Goal: Contribute content: Contribute content

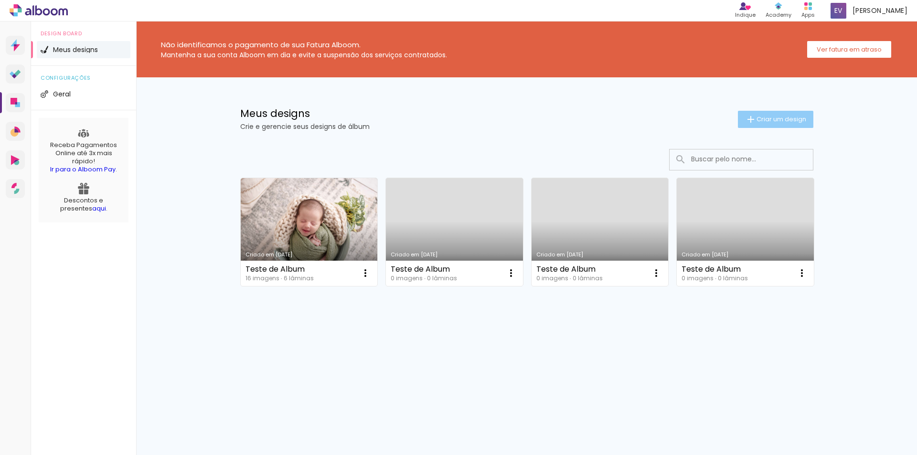
click at [780, 121] on span "Criar um design" at bounding box center [781, 119] width 50 height 6
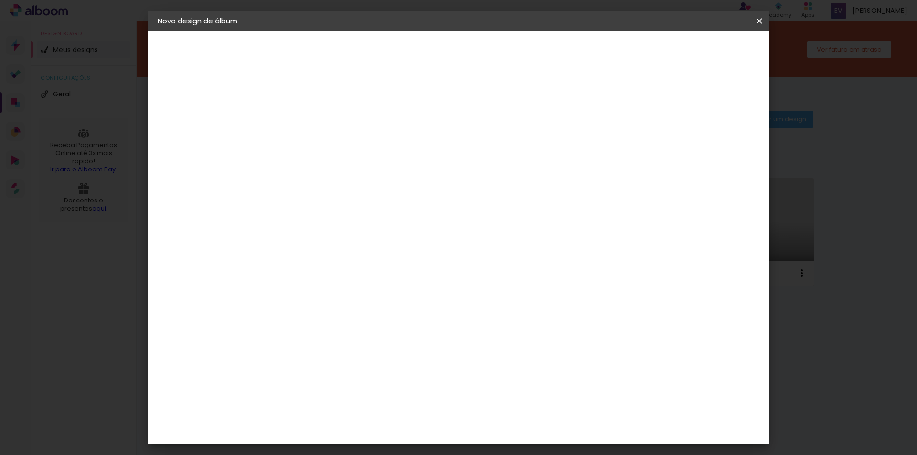
click at [0, 0] on paper-input-container "Título do álbum" at bounding box center [0, 0] width 0 height 0
type input "A"
type input "Fotolivro [PERSON_NAME]"
type paper-input "Fotolivro [PERSON_NAME]"
click at [0, 0] on slot "Avançar" at bounding box center [0, 0] width 0 height 0
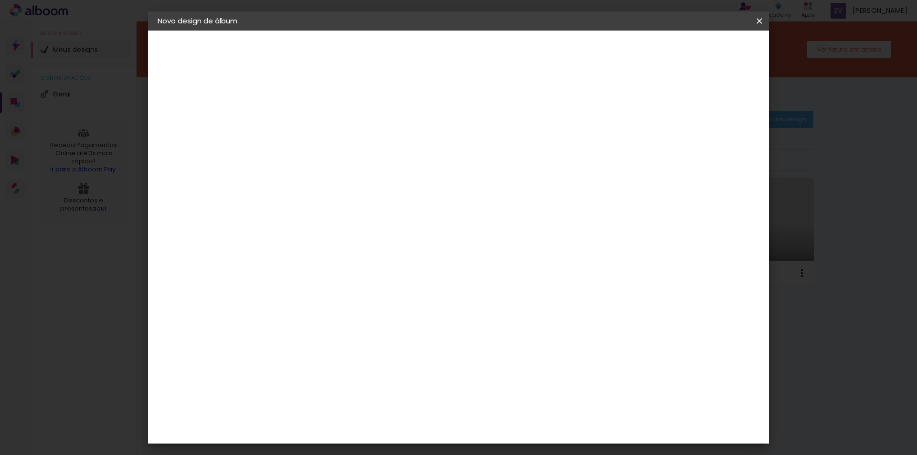
click at [379, 149] on input "[GEOGRAPHIC_DATA]" at bounding box center [334, 153] width 89 height 12
click at [361, 183] on input at bounding box center [338, 182] width 96 height 12
type input "matri"
type paper-input "matri"
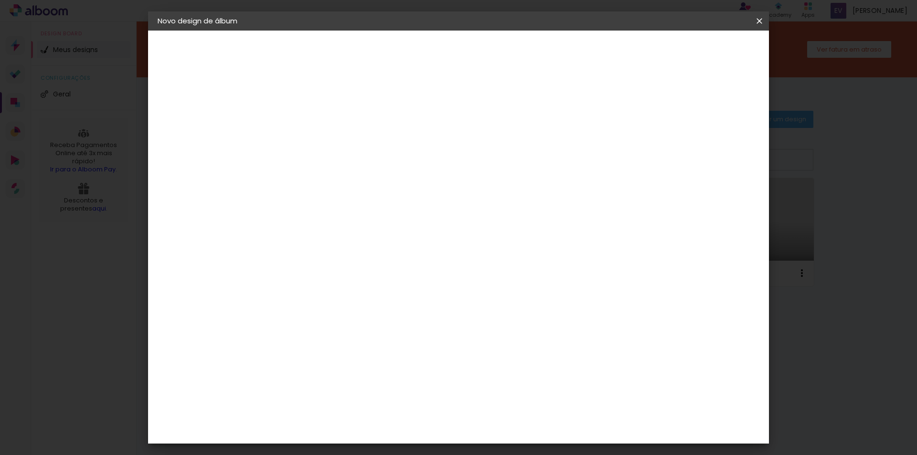
click at [331, 219] on div "Matrix" at bounding box center [318, 216] width 23 height 8
click at [0, 0] on slot "Avançar" at bounding box center [0, 0] width 0 height 0
click at [413, 315] on span "25 × 30 cm" at bounding box center [395, 325] width 35 height 20
click at [0, 0] on slot "Avançar" at bounding box center [0, 0] width 0 height 0
click at [0, 0] on slot "Mostrar sangria" at bounding box center [0, 0] width 0 height 0
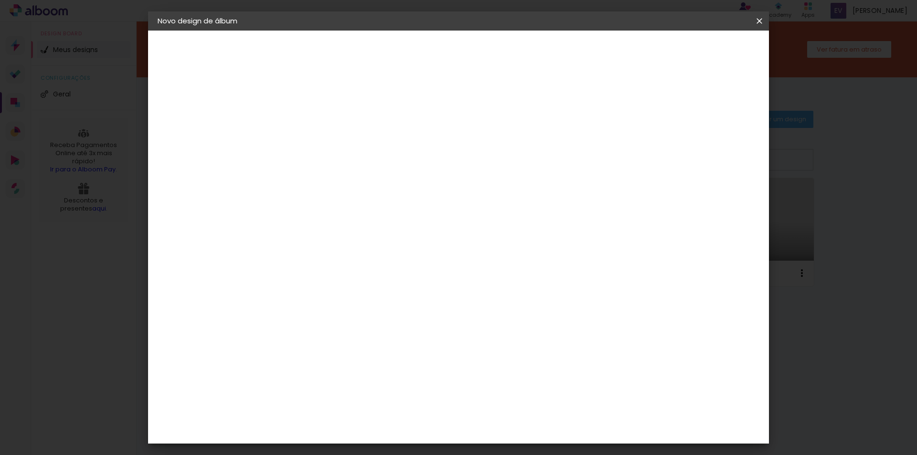
type paper-checkbox "on"
click at [670, 143] on span "10" at bounding box center [669, 143] width 14 height 14
click at [681, 143] on span "mm" at bounding box center [682, 143] width 14 height 14
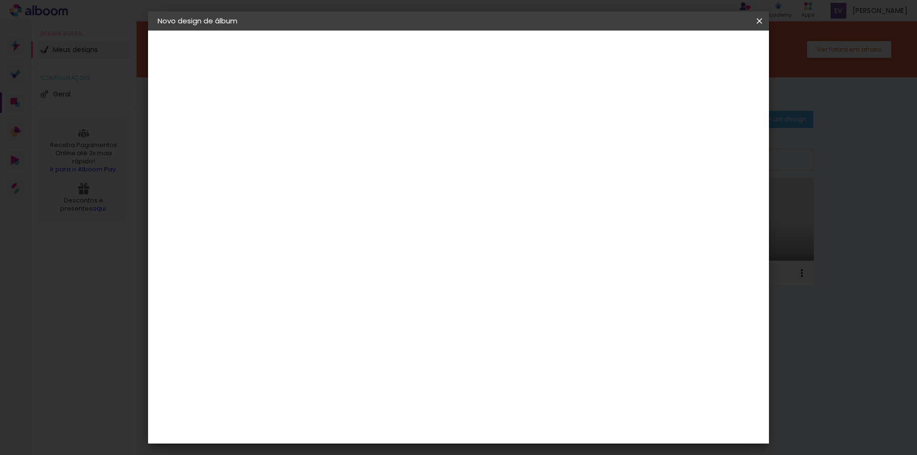
type input "1"
type paper-input "1"
click at [320, 105] on input "1" at bounding box center [306, 103] width 33 height 12
click at [324, 96] on paper-input-container "Espaço entre fotos 1 mm" at bounding box center [313, 103] width 55 height 21
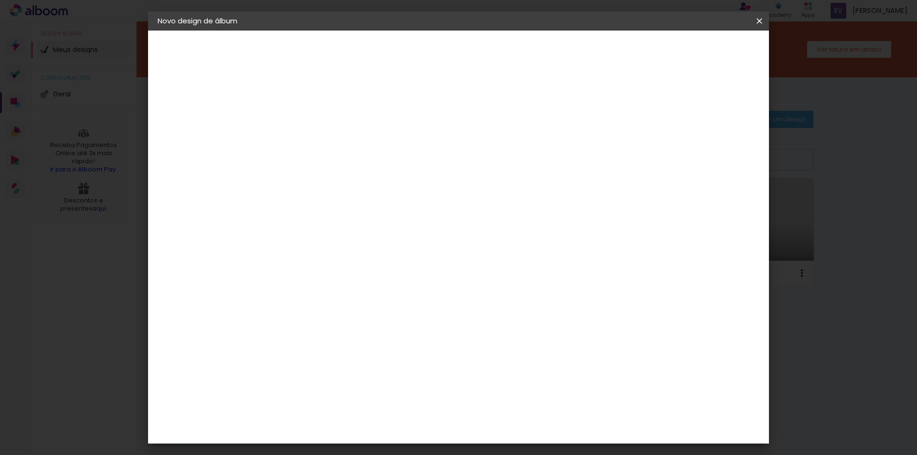
click at [324, 96] on paper-input-container "Espaço entre fotos 1 mm" at bounding box center [313, 103] width 55 height 21
click at [309, 104] on input "1" at bounding box center [306, 103] width 33 height 12
type input "2"
type paper-input "2"
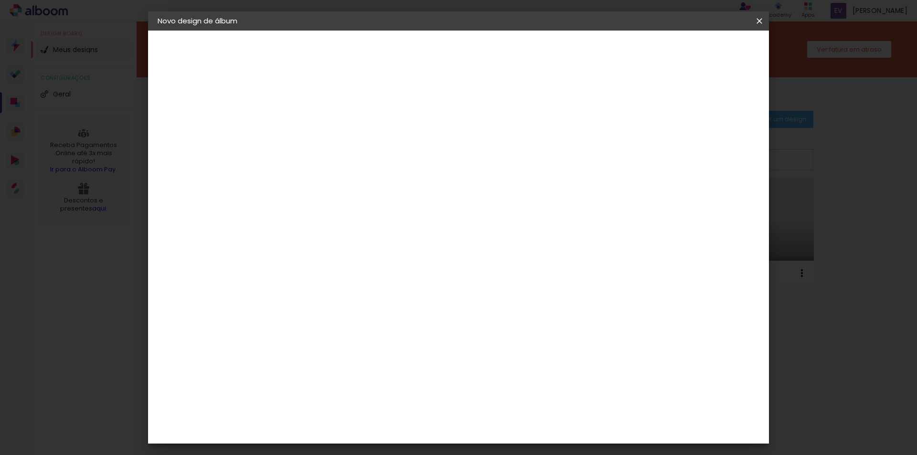
click at [317, 101] on input "2" at bounding box center [306, 103] width 33 height 12
type input "3"
type paper-input "3"
click at [317, 101] on input "3" at bounding box center [306, 103] width 33 height 12
type input "4"
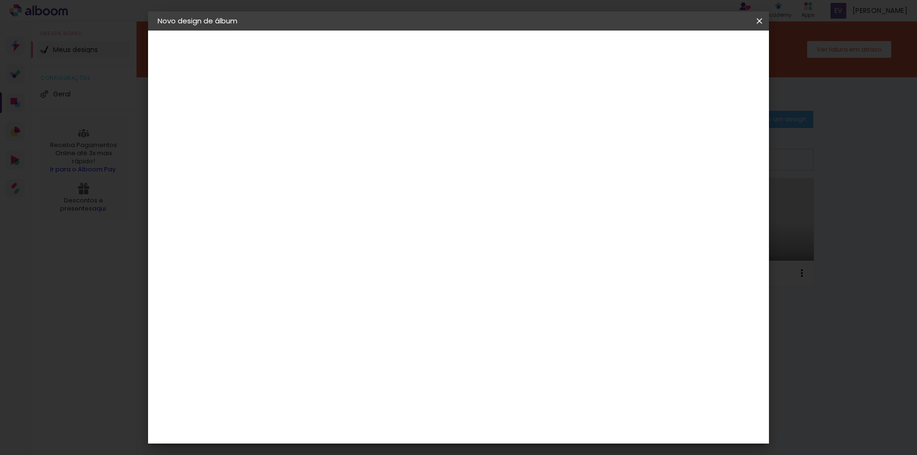
type paper-input "4"
click at [317, 101] on input "4" at bounding box center [306, 103] width 33 height 12
type input "5"
type paper-input "5"
click at [317, 101] on input "5" at bounding box center [306, 103] width 33 height 12
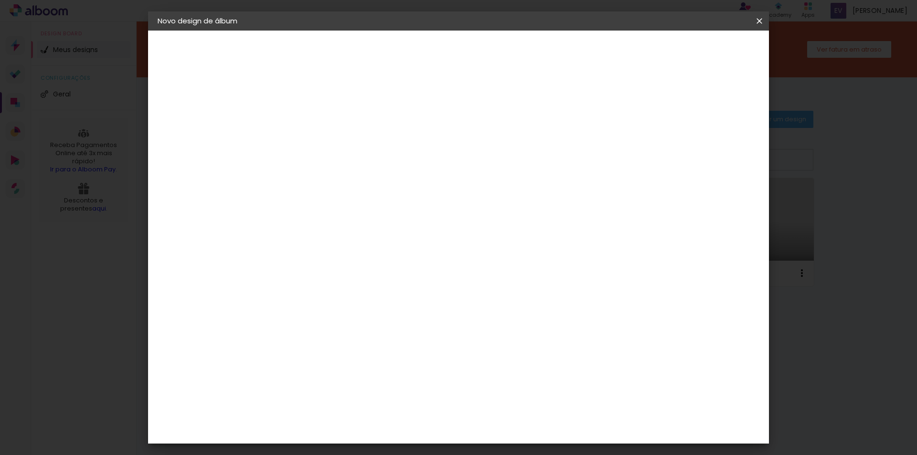
type input "4"
type paper-input "4"
click at [317, 105] on input "4" at bounding box center [306, 103] width 33 height 12
type input "3"
type paper-input "3"
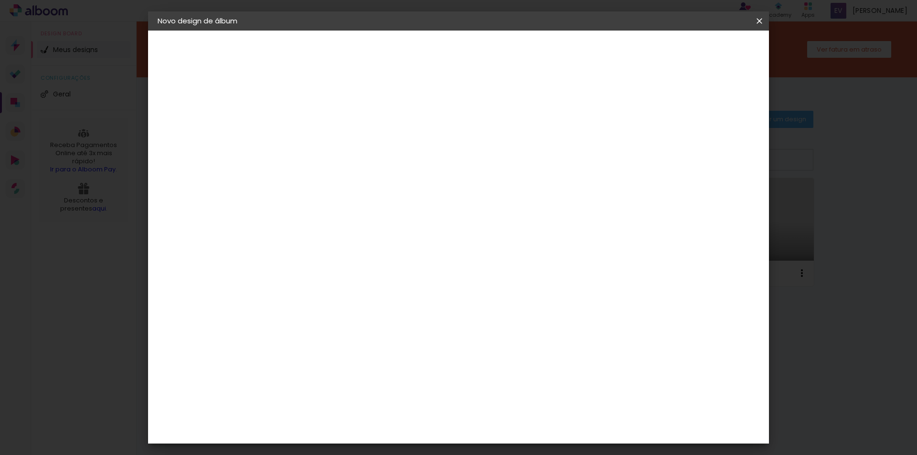
click at [317, 105] on input "3" at bounding box center [306, 103] width 33 height 12
type input "2"
type paper-input "2"
click at [317, 105] on input "2" at bounding box center [306, 103] width 33 height 12
click at [699, 47] on span "Iniciar design" at bounding box center [677, 50] width 43 height 7
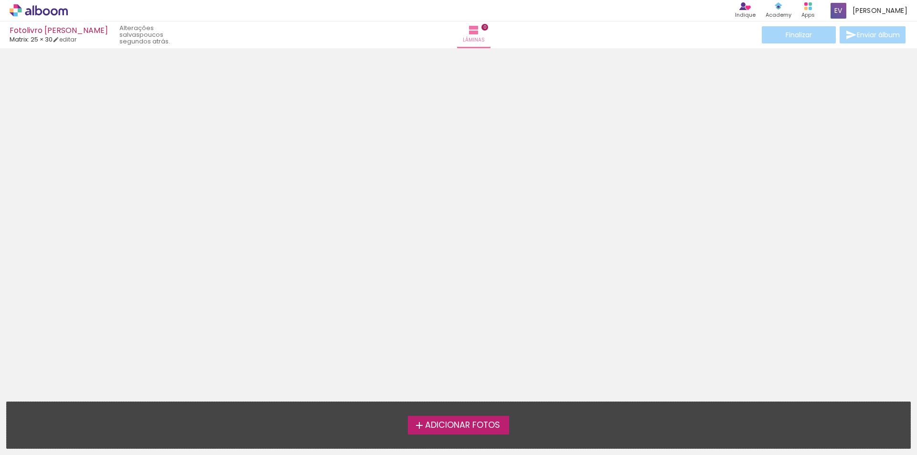
click at [449, 422] on span "Adicionar Fotos" at bounding box center [462, 425] width 75 height 9
click at [0, 0] on input "file" at bounding box center [0, 0] width 0 height 0
click at [467, 423] on span "Adicionar Fotos" at bounding box center [462, 425] width 75 height 9
click at [0, 0] on input "file" at bounding box center [0, 0] width 0 height 0
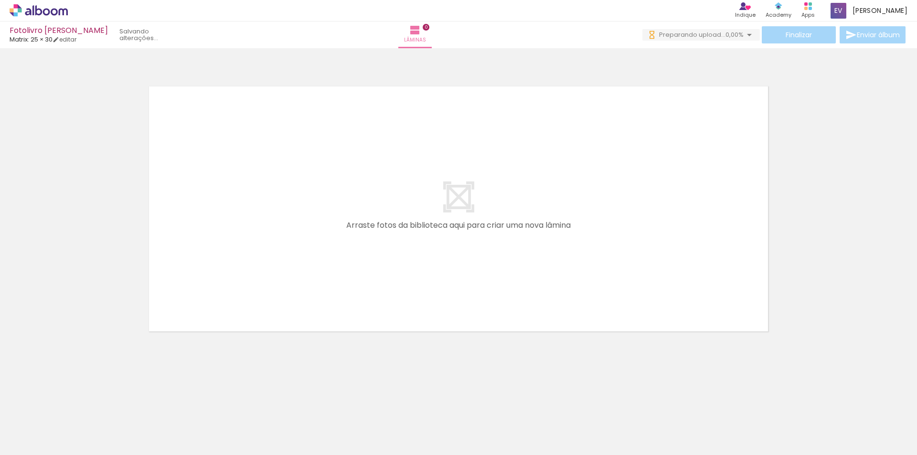
click at [104, 425] on div at bounding box center [95, 423] width 47 height 32
drag, startPoint x: 95, startPoint y: 435, endPoint x: 234, endPoint y: 214, distance: 261.6
click at [234, 214] on quentale-workspace at bounding box center [458, 227] width 917 height 455
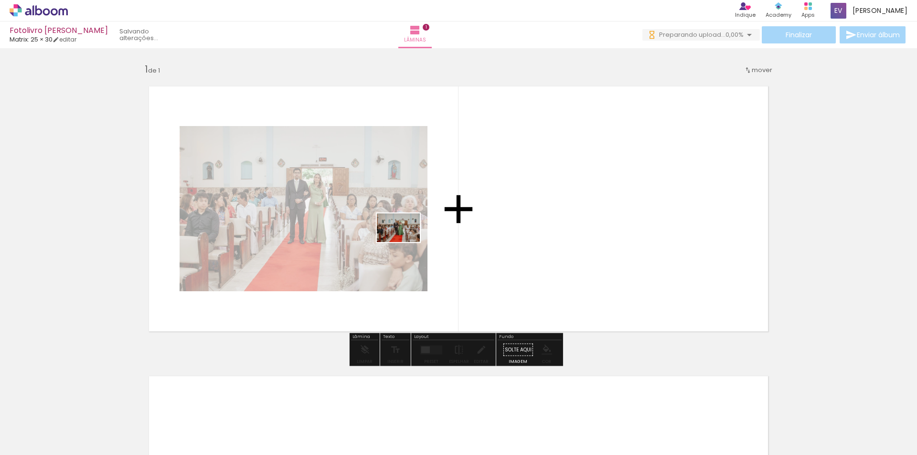
drag, startPoint x: 157, startPoint y: 438, endPoint x: 405, endPoint y: 242, distance: 316.5
click at [405, 242] on quentale-workspace at bounding box center [458, 227] width 917 height 455
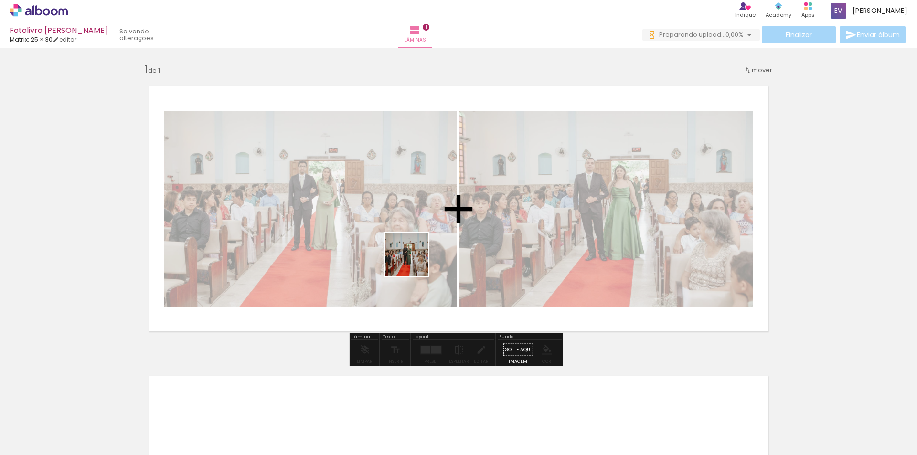
drag, startPoint x: 211, startPoint y: 427, endPoint x: 350, endPoint y: 340, distance: 164.1
click at [417, 260] on quentale-workspace at bounding box center [458, 227] width 917 height 455
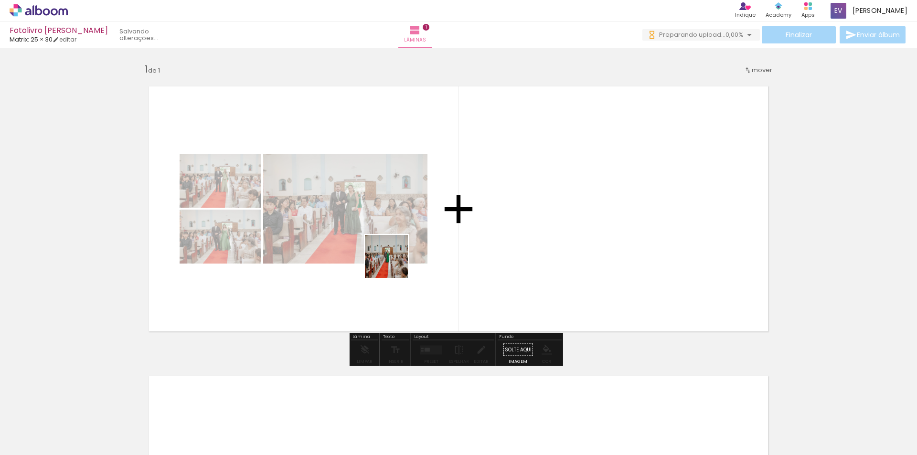
drag, startPoint x: 256, startPoint y: 432, endPoint x: 393, endPoint y: 263, distance: 217.1
click at [393, 263] on quentale-workspace at bounding box center [458, 227] width 917 height 455
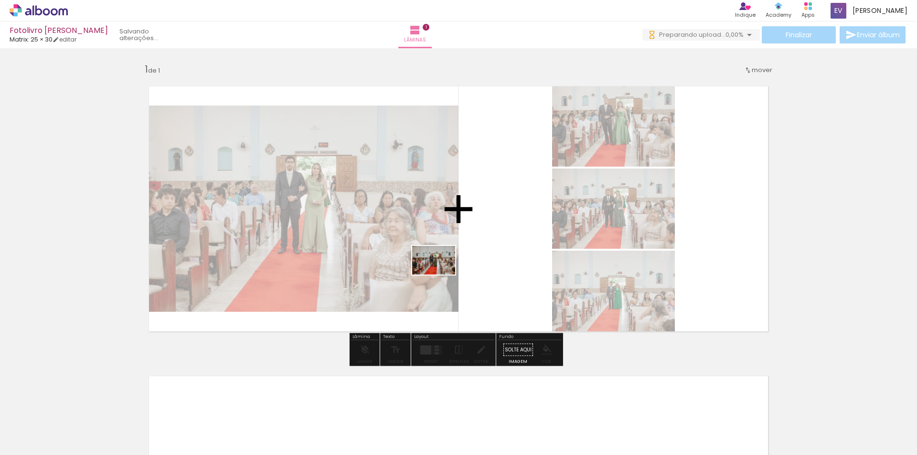
drag, startPoint x: 306, startPoint y: 434, endPoint x: 442, endPoint y: 272, distance: 211.4
click at [442, 272] on quentale-workspace at bounding box center [458, 227] width 917 height 455
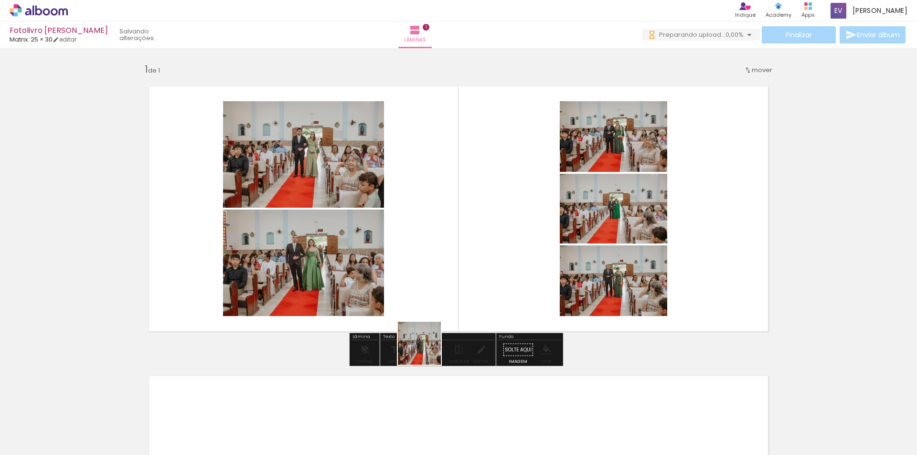
drag, startPoint x: 372, startPoint y: 425, endPoint x: 470, endPoint y: 285, distance: 171.0
click at [470, 285] on quentale-workspace at bounding box center [458, 227] width 917 height 455
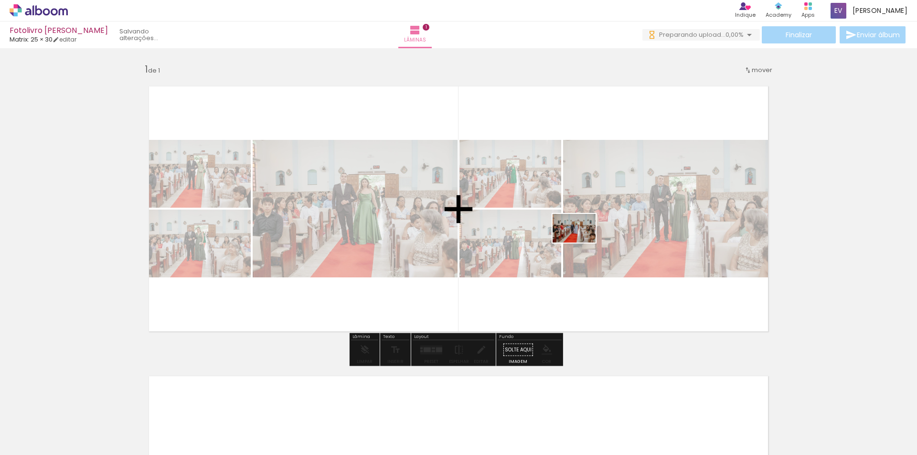
drag, startPoint x: 424, startPoint y: 438, endPoint x: 581, endPoint y: 242, distance: 250.9
click at [581, 242] on quentale-workspace at bounding box center [458, 227] width 917 height 455
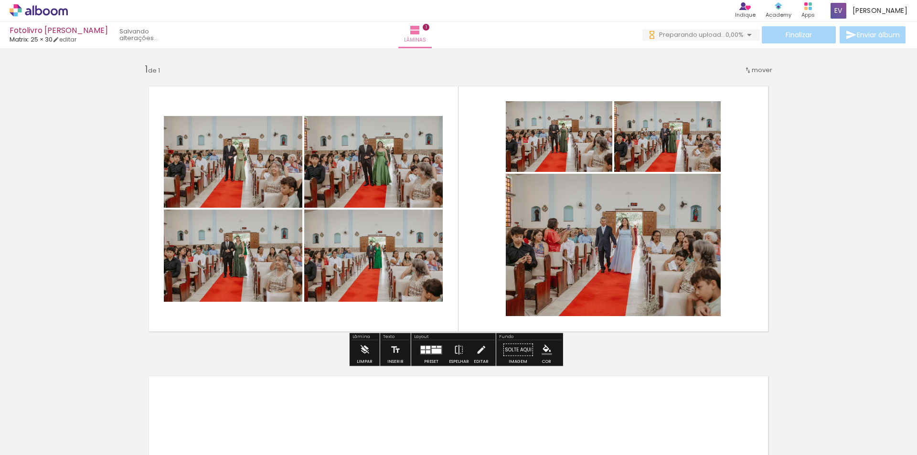
click at [571, 261] on quentale-photo at bounding box center [613, 245] width 215 height 142
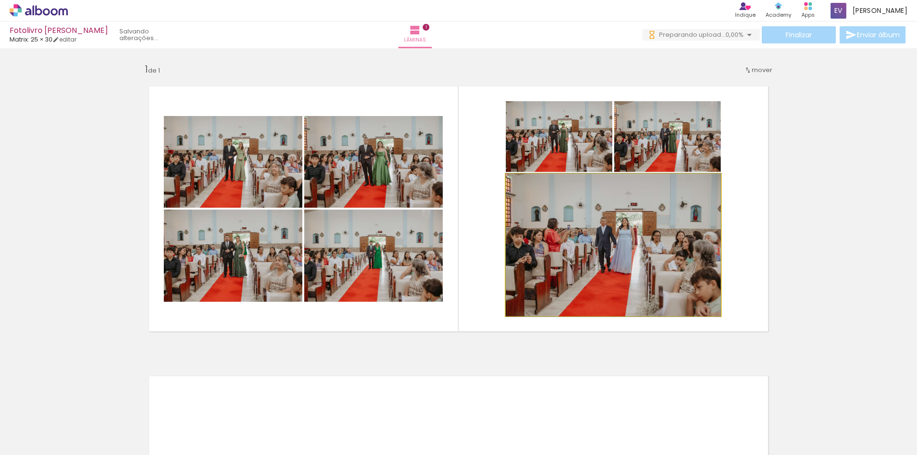
drag, startPoint x: 584, startPoint y: 245, endPoint x: 572, endPoint y: 247, distance: 12.0
click at [572, 247] on quentale-photo at bounding box center [613, 245] width 215 height 142
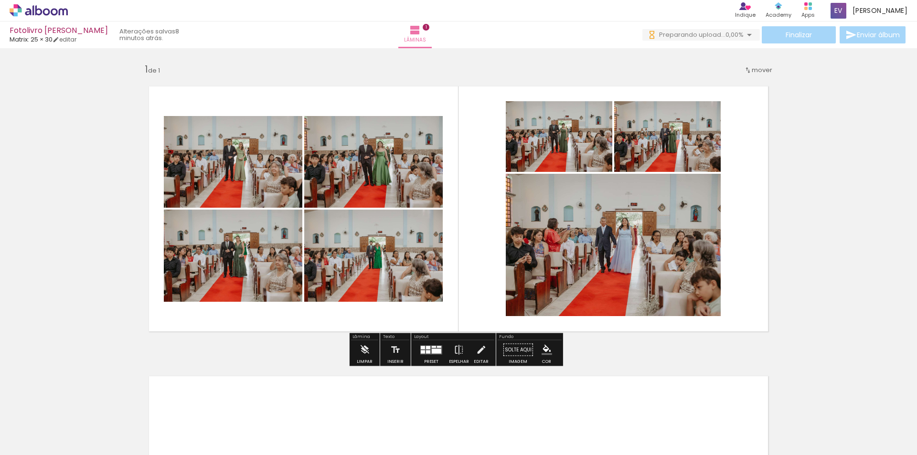
click at [572, 265] on quentale-photo at bounding box center [613, 245] width 215 height 142
click at [605, 258] on quentale-photo at bounding box center [613, 245] width 215 height 142
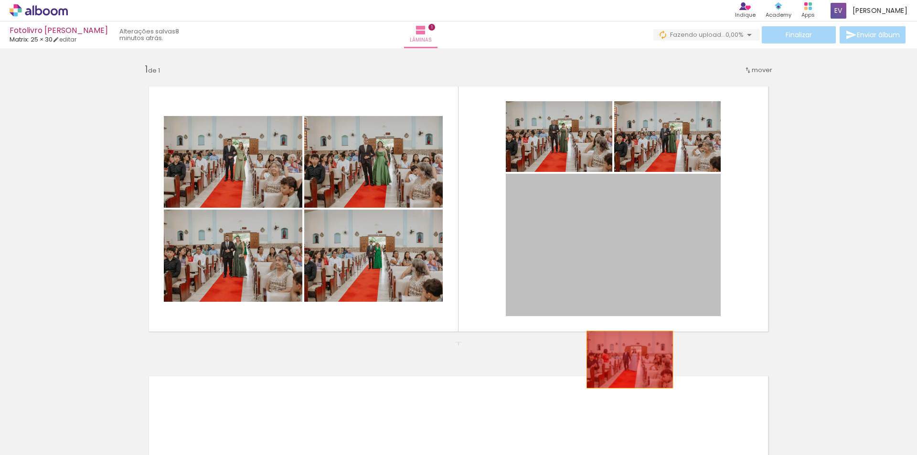
drag, startPoint x: 618, startPoint y: 224, endPoint x: 626, endPoint y: 359, distance: 135.3
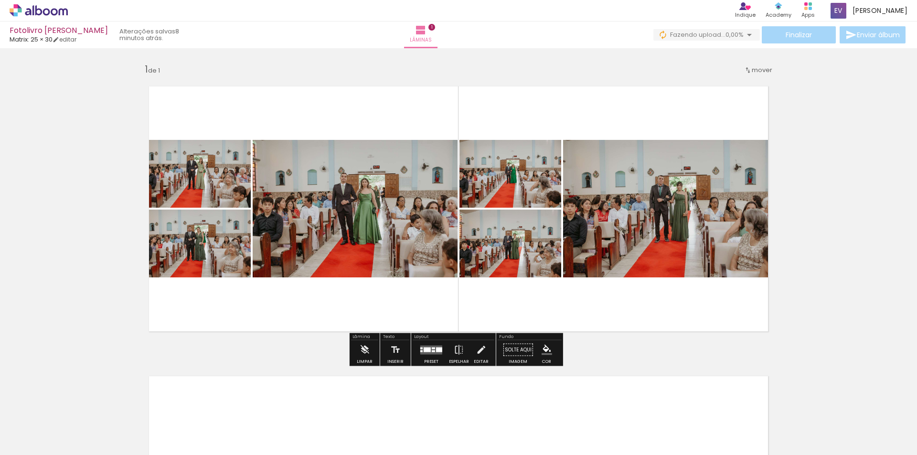
click at [428, 348] on div at bounding box center [426, 349] width 7 height 5
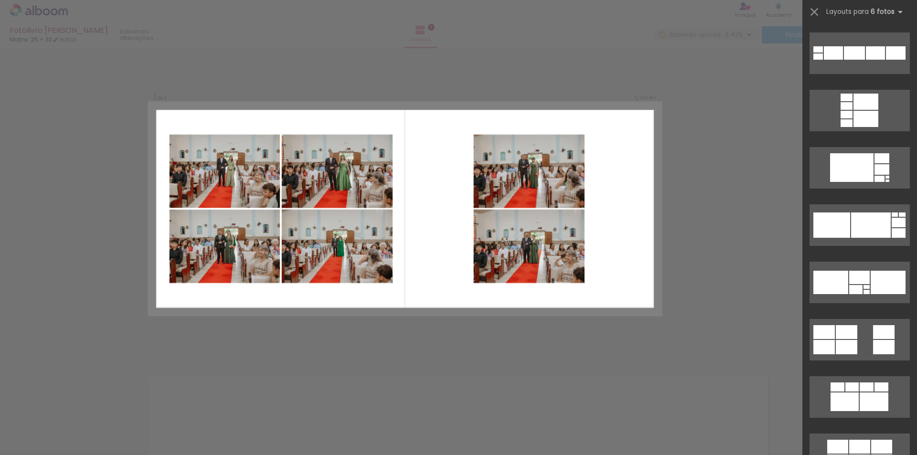
scroll to position [1957, 0]
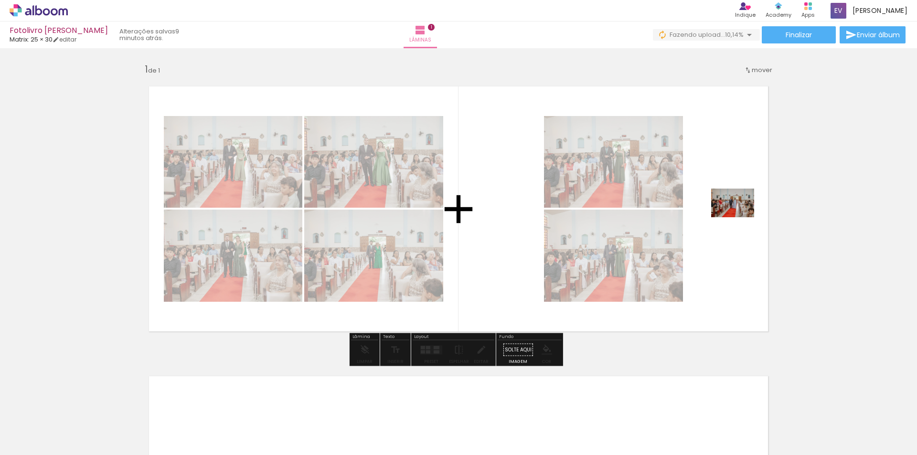
drag, startPoint x: 422, startPoint y: 439, endPoint x: 739, endPoint y: 217, distance: 387.0
click at [739, 217] on quentale-workspace at bounding box center [458, 227] width 917 height 455
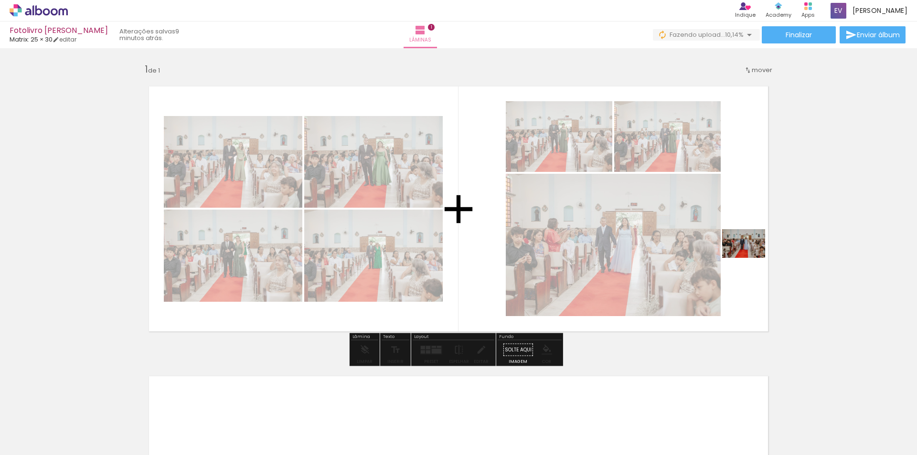
drag, startPoint x: 491, startPoint y: 431, endPoint x: 750, endPoint y: 258, distance: 311.9
click at [750, 258] on quentale-workspace at bounding box center [458, 227] width 917 height 455
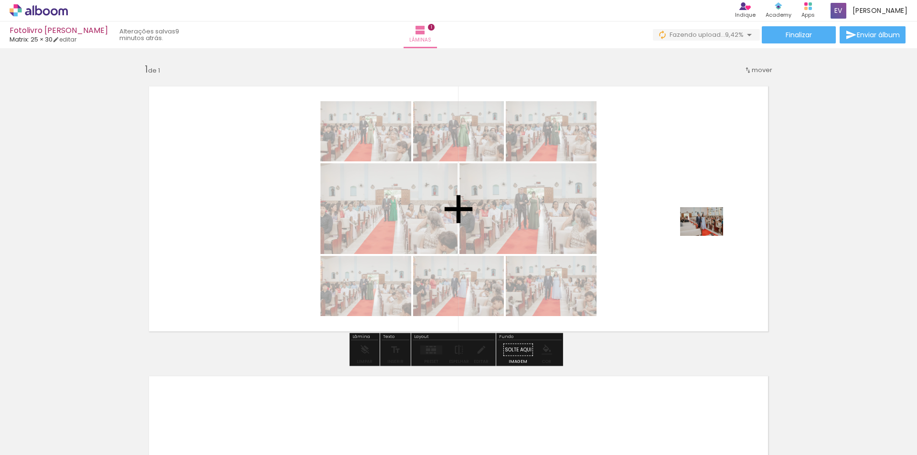
drag, startPoint x: 529, startPoint y: 431, endPoint x: 708, endPoint y: 236, distance: 264.9
click at [708, 236] on quentale-workspace at bounding box center [458, 227] width 917 height 455
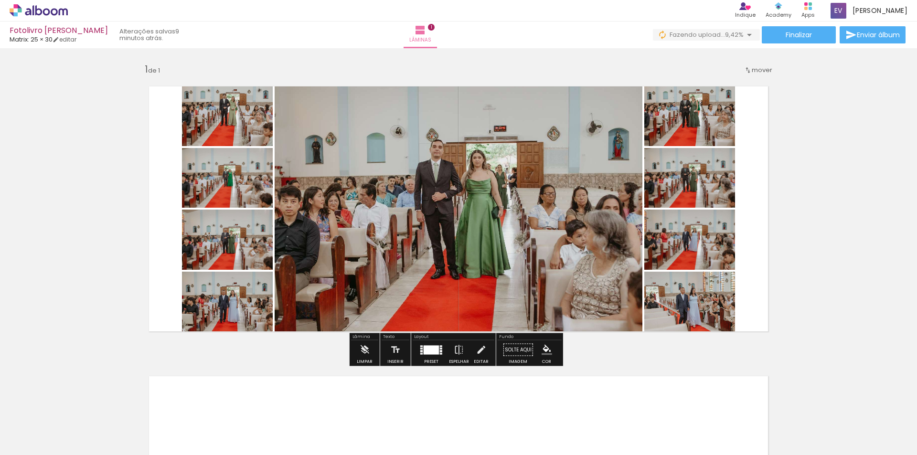
click at [425, 348] on div at bounding box center [430, 349] width 15 height 9
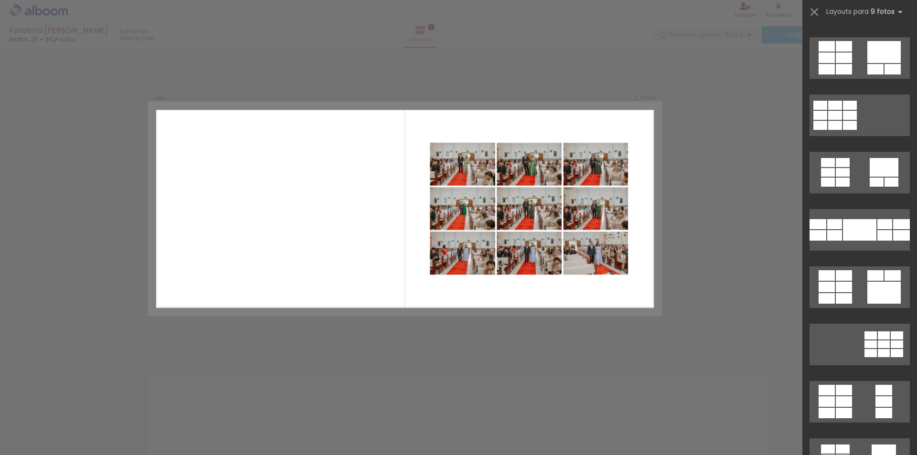
scroll to position [191, 0]
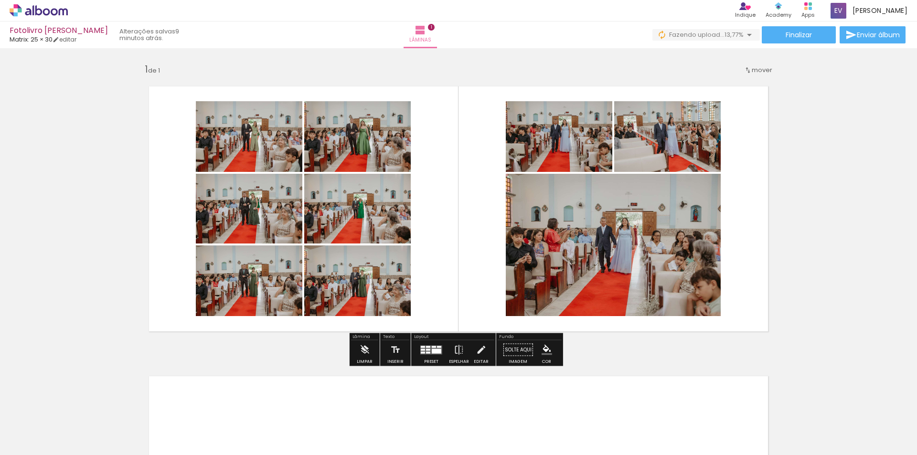
click at [649, 263] on quentale-photo at bounding box center [613, 245] width 215 height 142
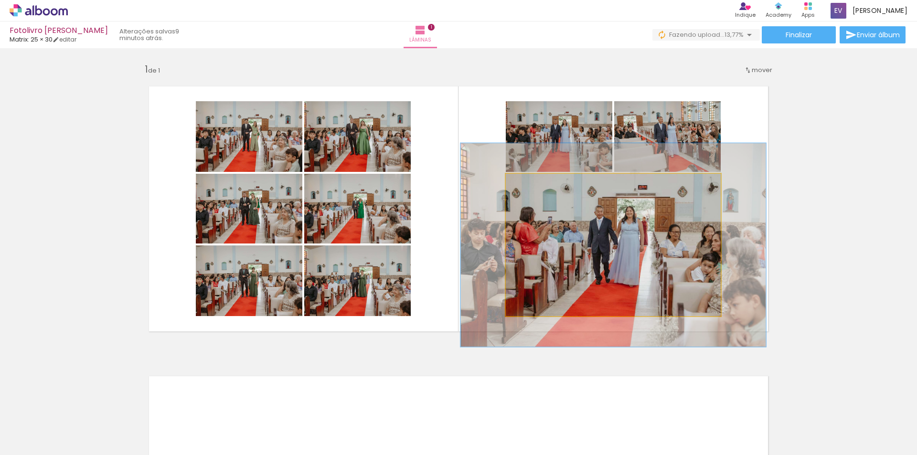
drag, startPoint x: 524, startPoint y: 183, endPoint x: 538, endPoint y: 184, distance: 13.9
click at [538, 184] on div at bounding box center [541, 183] width 9 height 9
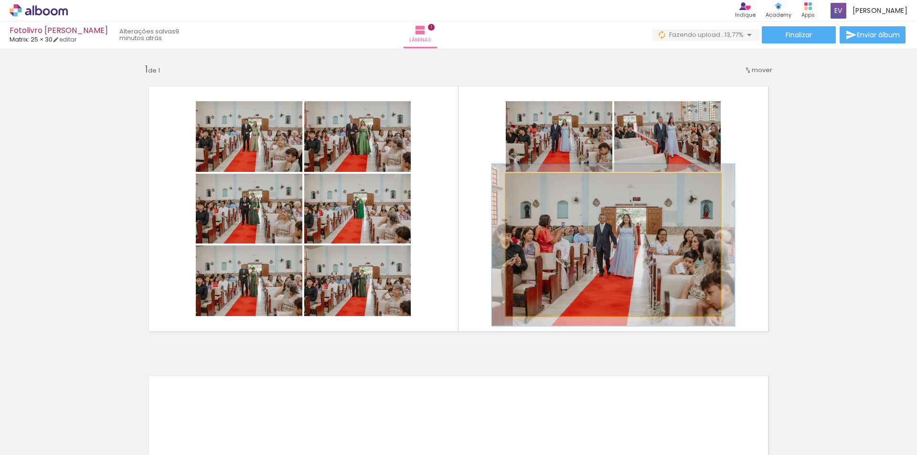
drag, startPoint x: 538, startPoint y: 184, endPoint x: 527, endPoint y: 181, distance: 11.5
type paper-slider "113"
click at [528, 181] on div at bounding box center [532, 183] width 9 height 9
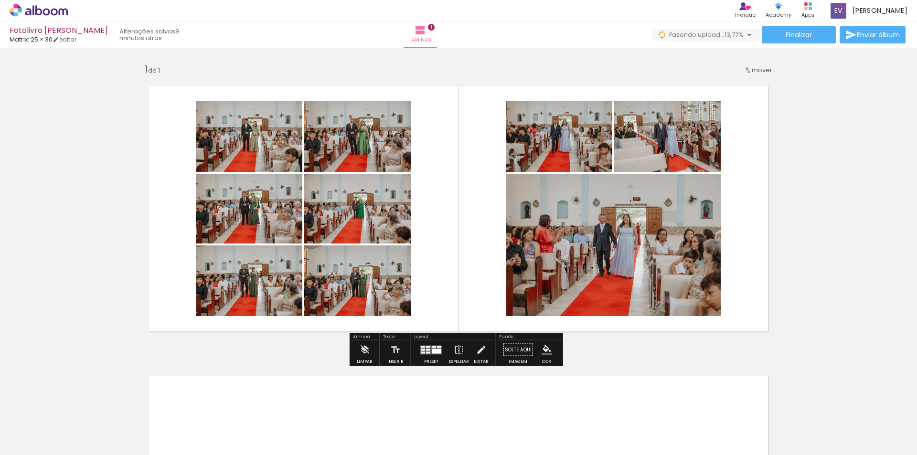
click at [856, 229] on div "Inserir lâmina 1 de 1" at bounding box center [458, 342] width 917 height 580
click at [617, 346] on div "Inserir lâmina 1 de 1" at bounding box center [458, 342] width 917 height 580
click at [824, 161] on div "Inserir lâmina 1 de 1" at bounding box center [458, 342] width 917 height 580
click at [826, 247] on div "Inserir lâmina 1 de 1" at bounding box center [458, 342] width 917 height 580
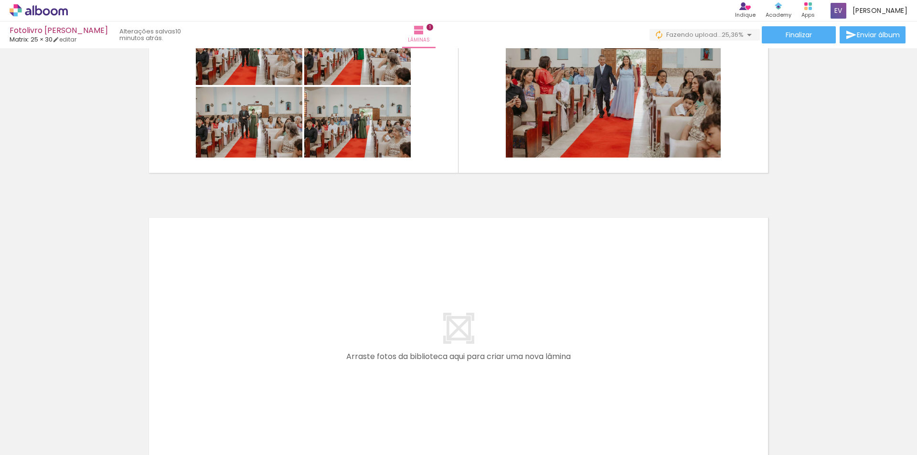
scroll to position [0, 0]
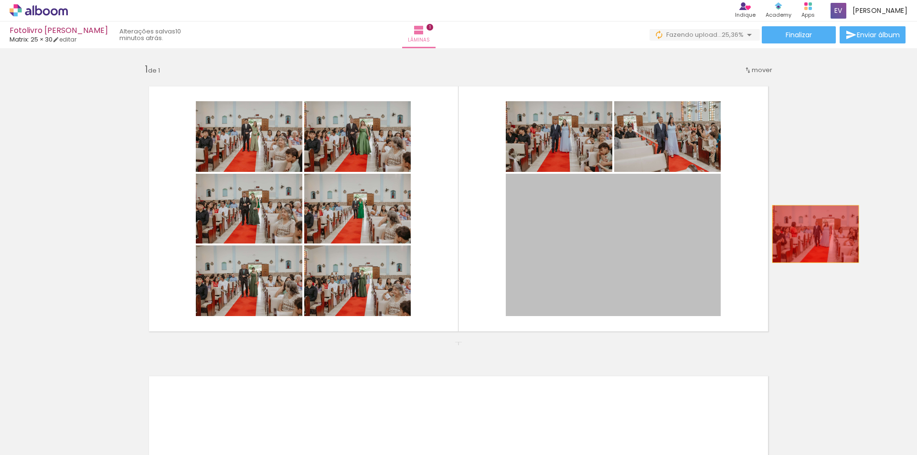
drag, startPoint x: 677, startPoint y: 237, endPoint x: 827, endPoint y: 234, distance: 149.9
click at [827, 234] on div "Inserir lâmina 1 de 1" at bounding box center [458, 342] width 917 height 580
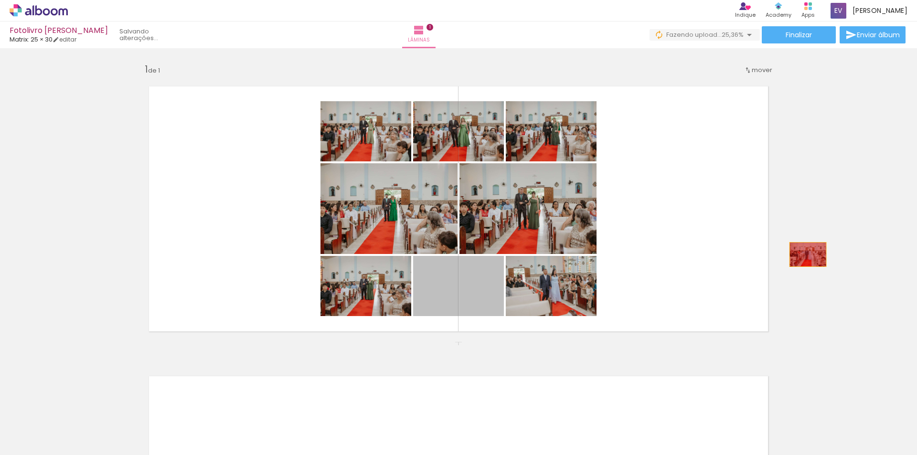
drag, startPoint x: 466, startPoint y: 301, endPoint x: 804, endPoint y: 254, distance: 341.1
click at [804, 254] on div "Inserir lâmina 1 de 1" at bounding box center [458, 342] width 917 height 580
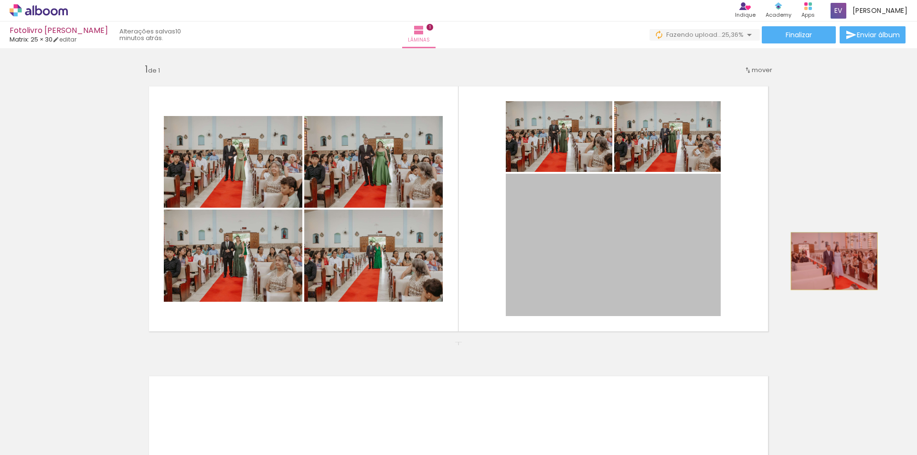
drag, startPoint x: 646, startPoint y: 264, endPoint x: 830, endPoint y: 261, distance: 183.8
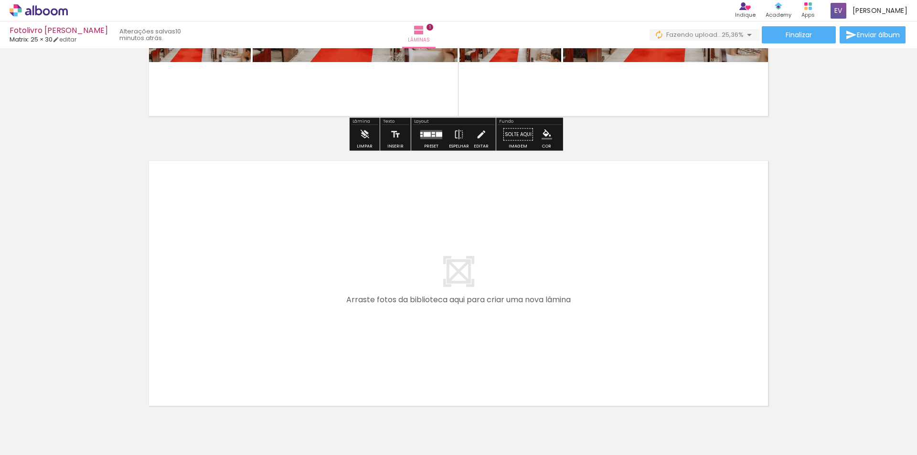
scroll to position [270, 0]
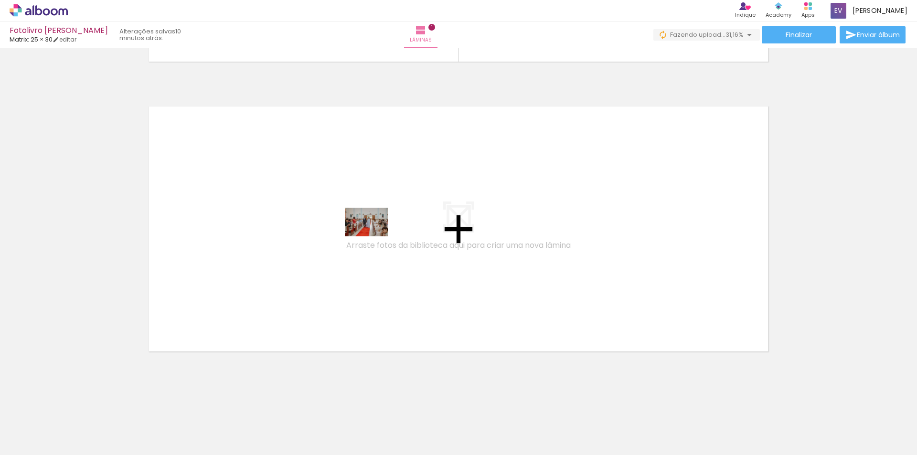
drag, startPoint x: 412, startPoint y: 428, endPoint x: 373, endPoint y: 236, distance: 195.4
click at [373, 236] on quentale-workspace at bounding box center [458, 227] width 917 height 455
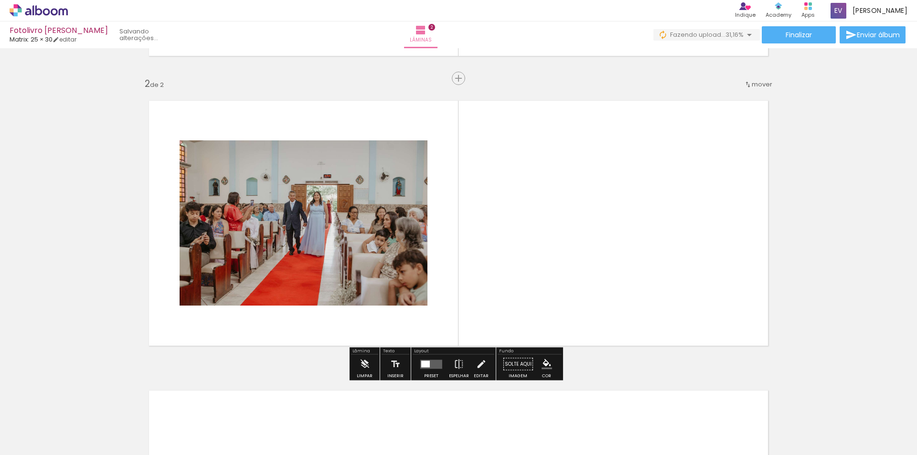
scroll to position [277, 0]
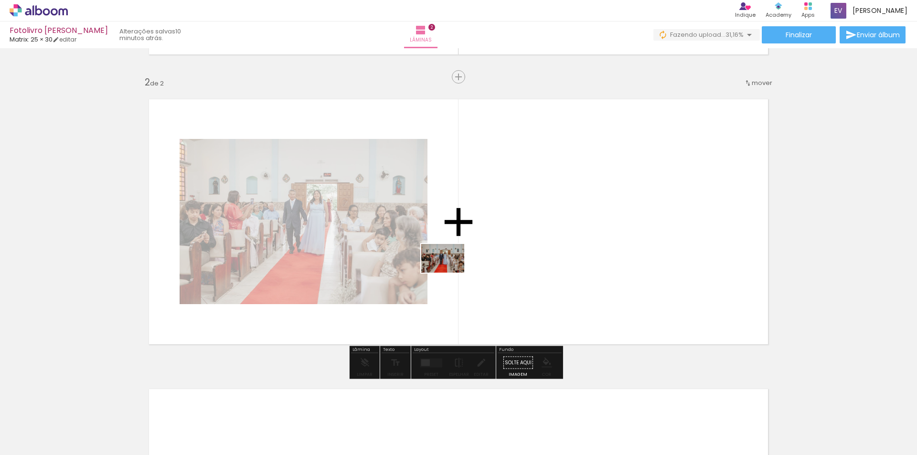
drag, startPoint x: 472, startPoint y: 434, endPoint x: 450, endPoint y: 273, distance: 162.9
click at [450, 273] on quentale-workspace at bounding box center [458, 227] width 917 height 455
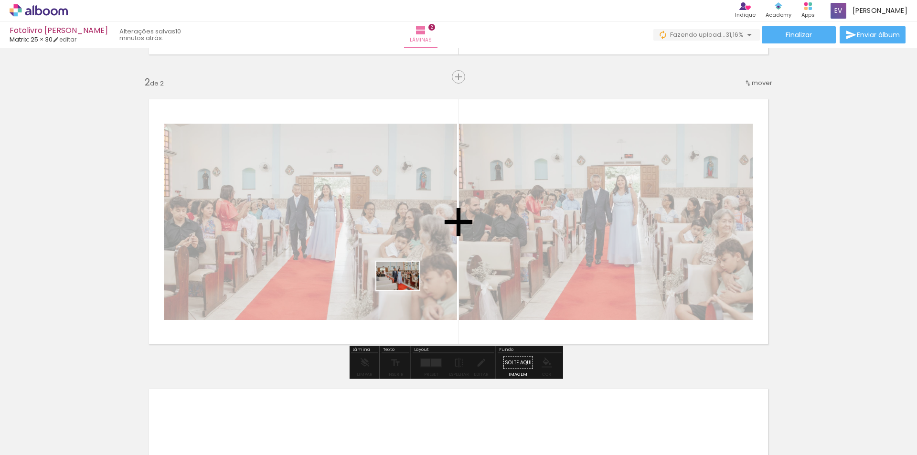
drag, startPoint x: 524, startPoint y: 431, endPoint x: 404, endPoint y: 287, distance: 187.5
click at [404, 287] on quentale-workspace at bounding box center [458, 227] width 917 height 455
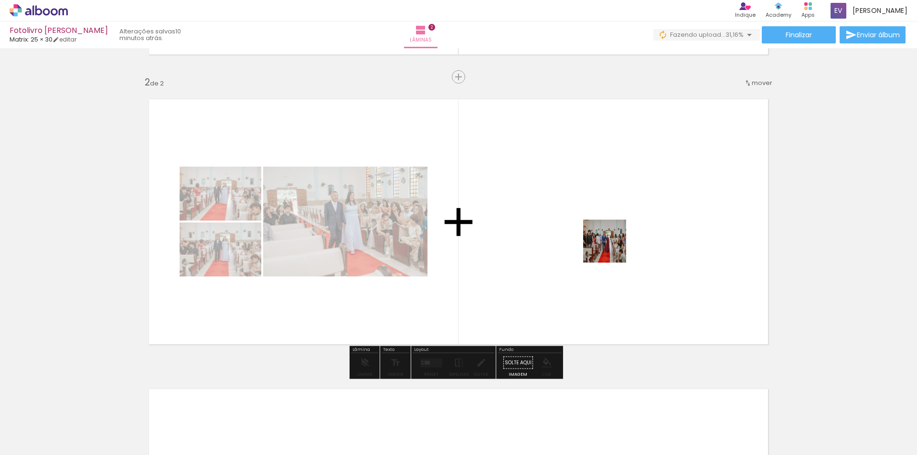
drag, startPoint x: 587, startPoint y: 422, endPoint x: 617, endPoint y: 256, distance: 168.3
click at [612, 238] on quentale-workspace at bounding box center [458, 227] width 917 height 455
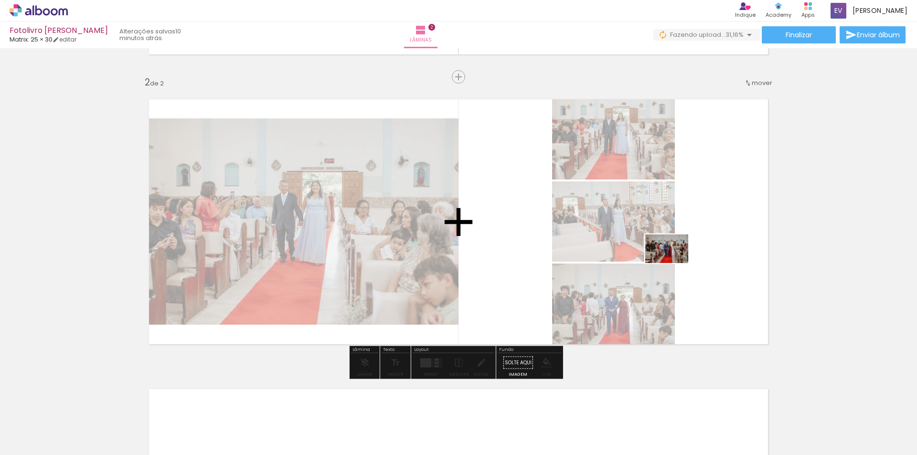
drag, startPoint x: 637, startPoint y: 432, endPoint x: 674, endPoint y: 263, distance: 172.4
click at [674, 263] on quentale-workspace at bounding box center [458, 227] width 917 height 455
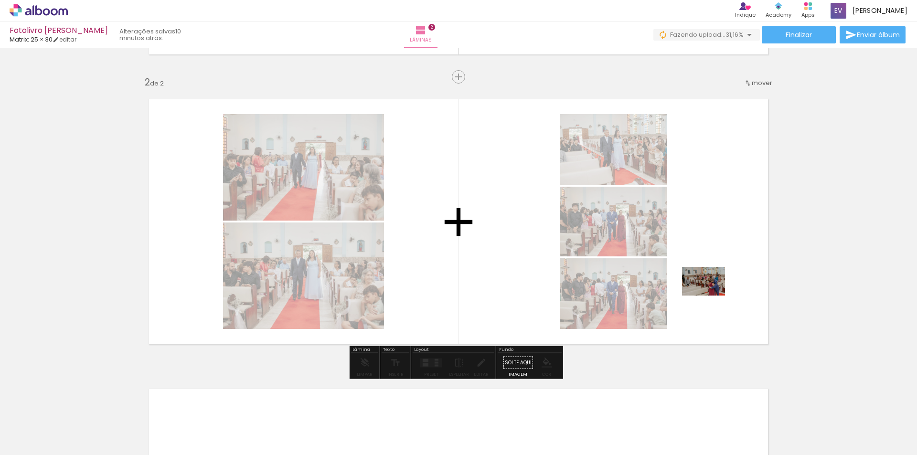
drag, startPoint x: 693, startPoint y: 435, endPoint x: 710, endPoint y: 295, distance: 141.0
click at [710, 295] on quentale-workspace at bounding box center [458, 227] width 917 height 455
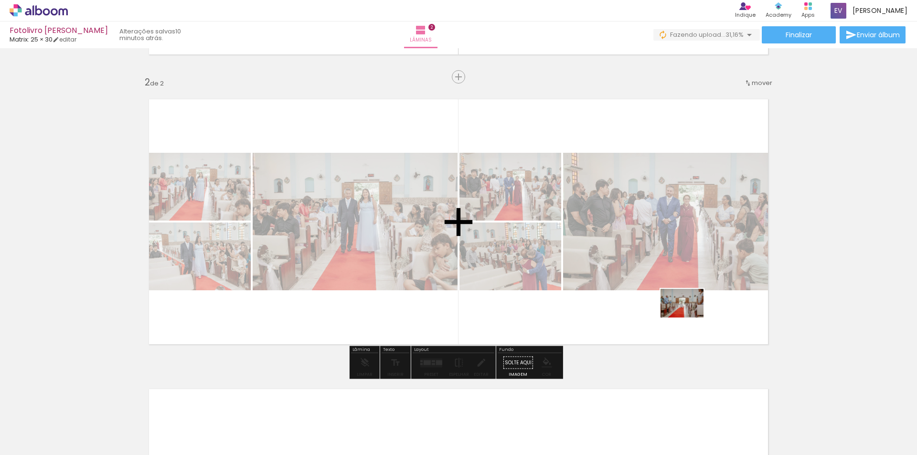
drag, startPoint x: 749, startPoint y: 431, endPoint x: 689, endPoint y: 317, distance: 128.1
click at [689, 317] on quentale-workspace at bounding box center [458, 227] width 917 height 455
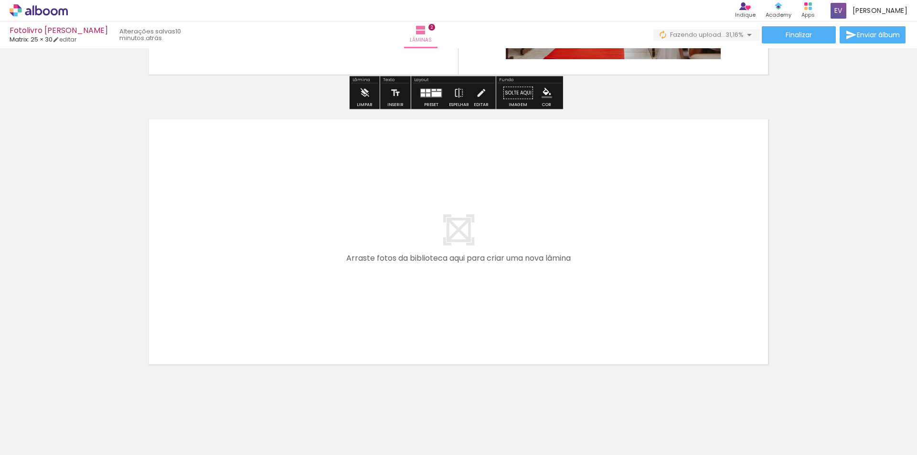
scroll to position [559, 0]
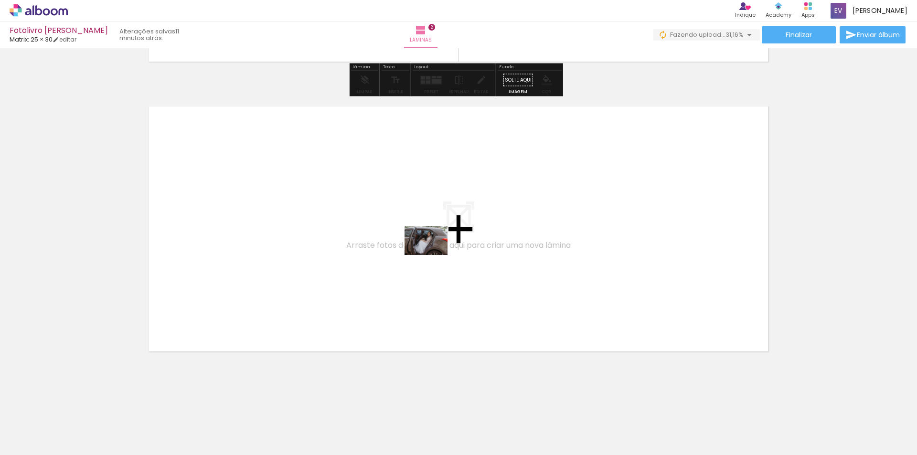
drag, startPoint x: 790, startPoint y: 429, endPoint x: 433, endPoint y: 255, distance: 397.7
click at [433, 255] on quentale-workspace at bounding box center [458, 227] width 917 height 455
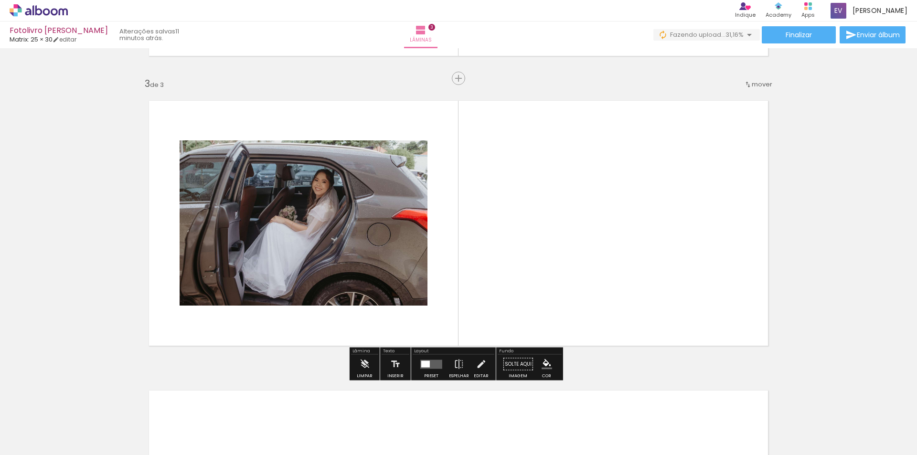
scroll to position [567, 0]
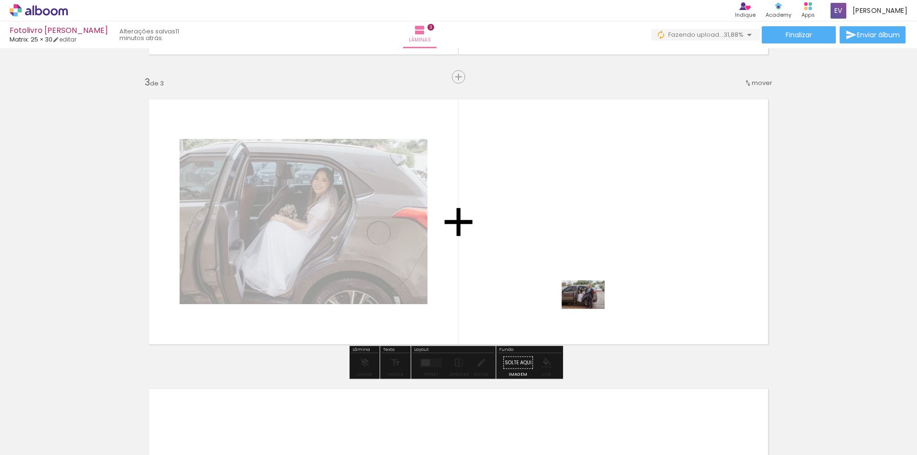
drag, startPoint x: 843, startPoint y: 433, endPoint x: 671, endPoint y: 320, distance: 205.3
click at [556, 294] on quentale-workspace at bounding box center [458, 227] width 917 height 455
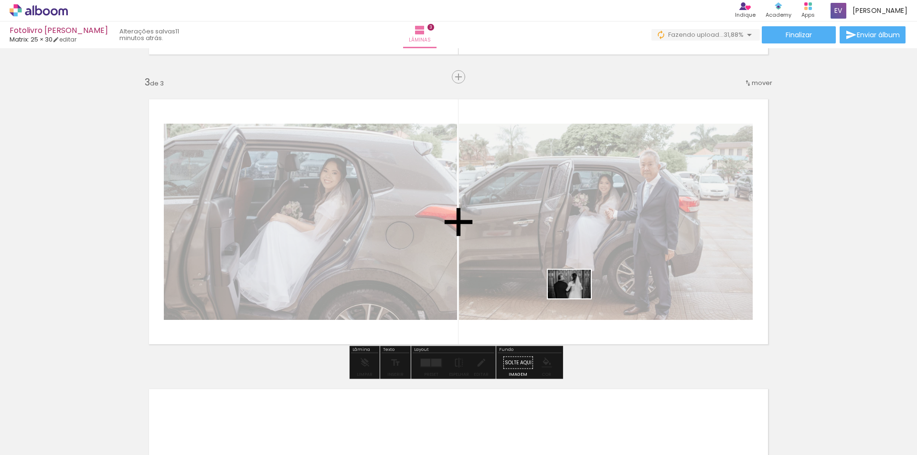
drag, startPoint x: 853, startPoint y: 416, endPoint x: 622, endPoint y: 306, distance: 256.0
click at [576, 298] on quentale-workspace at bounding box center [458, 227] width 917 height 455
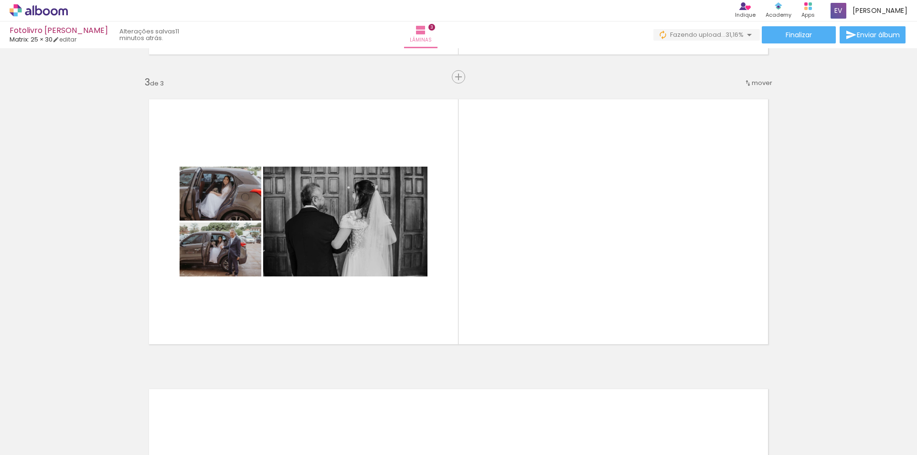
scroll to position [0, 700]
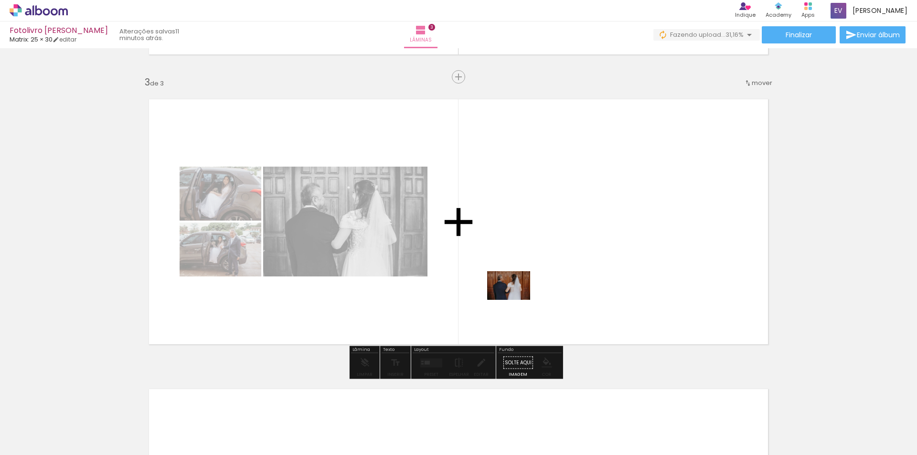
drag, startPoint x: 257, startPoint y: 434, endPoint x: 516, endPoint y: 300, distance: 291.4
click at [516, 300] on quentale-workspace at bounding box center [458, 227] width 917 height 455
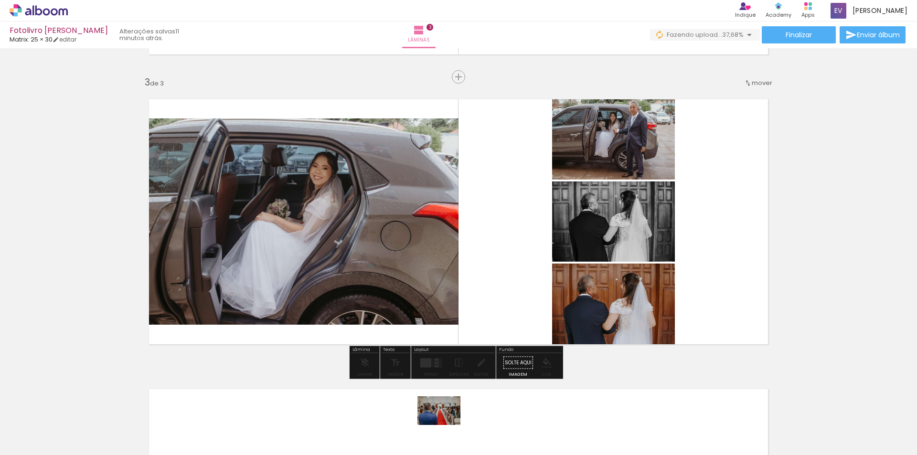
drag, startPoint x: 319, startPoint y: 422, endPoint x: 446, endPoint y: 425, distance: 126.5
click at [0, 0] on slot at bounding box center [0, 0] width 0 height 0
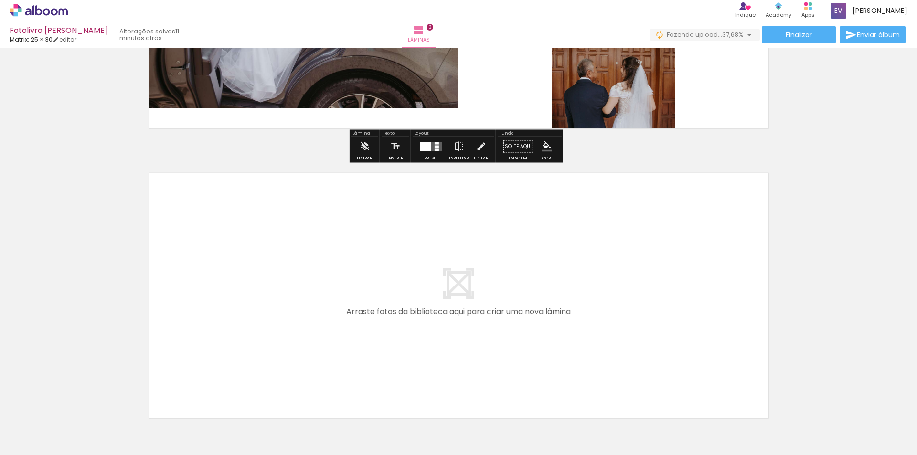
scroll to position [805, 0]
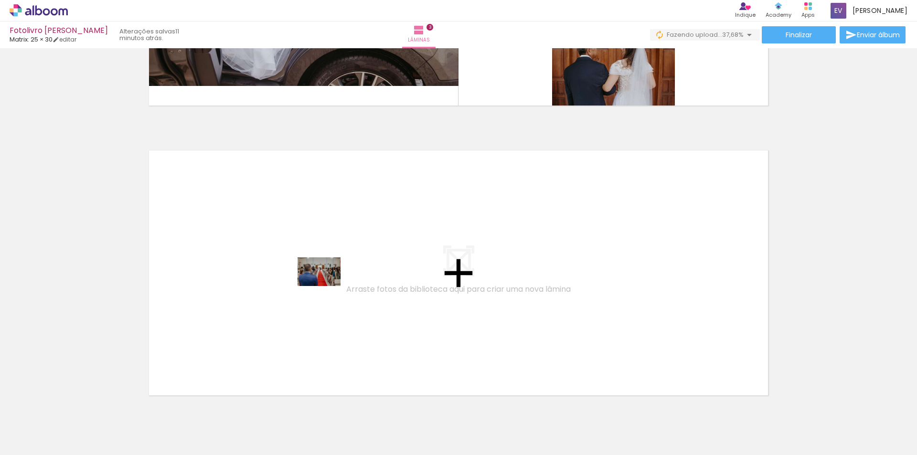
drag, startPoint x: 302, startPoint y: 431, endPoint x: 326, endPoint y: 286, distance: 146.7
click at [326, 286] on quentale-workspace at bounding box center [458, 227] width 917 height 455
